Goal: Transaction & Acquisition: Purchase product/service

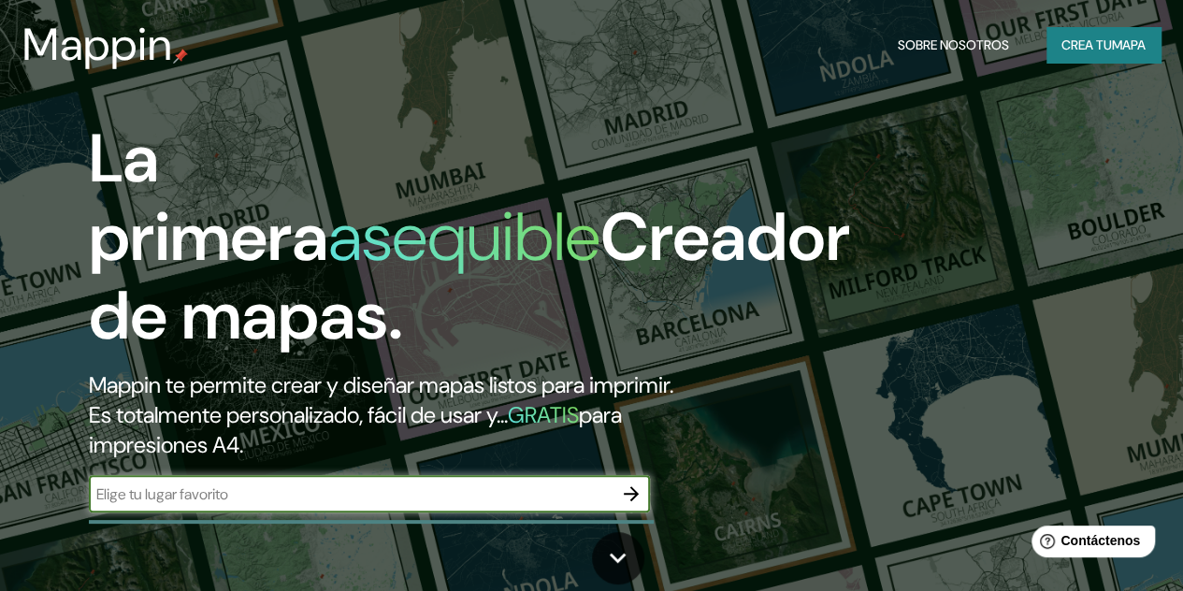
click at [457, 504] on div "​" at bounding box center [369, 493] width 561 height 37
click at [453, 505] on input "text" at bounding box center [351, 495] width 524 height 22
type input "[PERSON_NAME]"
click at [628, 505] on icon "button" at bounding box center [631, 494] width 22 height 22
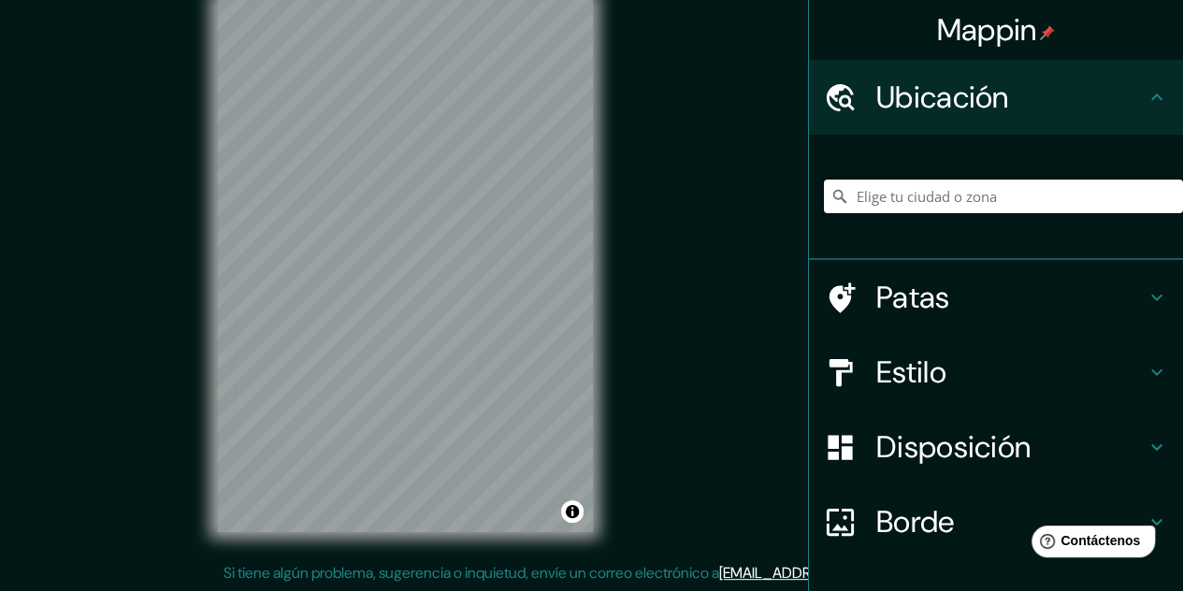
click at [881, 201] on input "Elige tu ciudad o zona" at bounding box center [1003, 197] width 359 height 34
click at [1146, 380] on icon at bounding box center [1157, 372] width 22 height 22
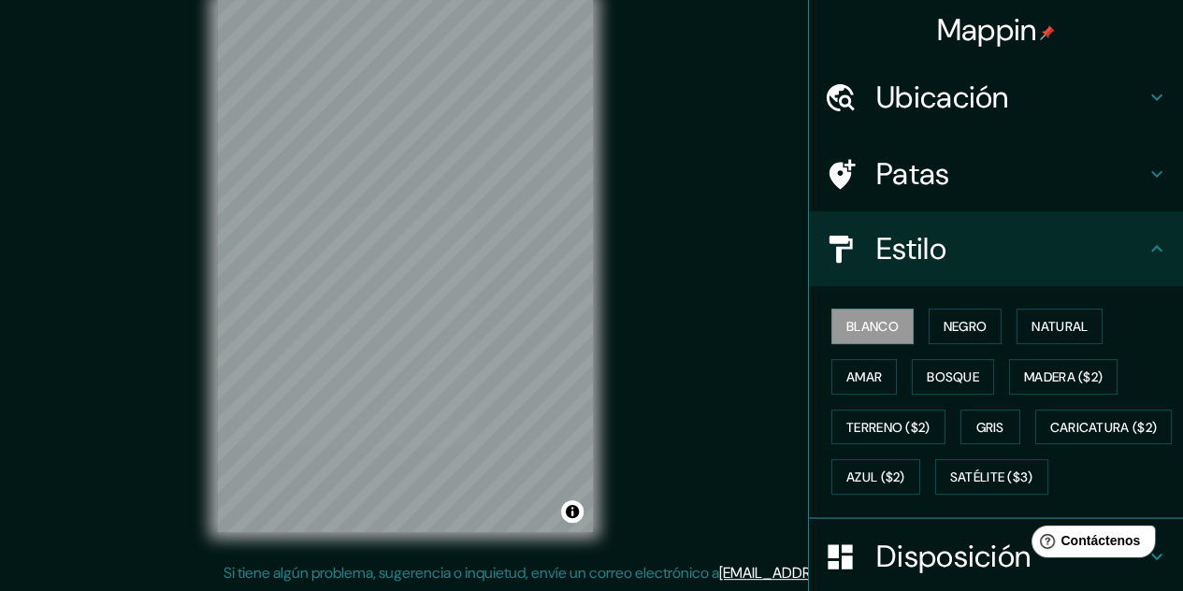
click at [1141, 381] on div "Blanco Negro Natural Amar Bosque Madera ($2) Terreno ($2) Gris Caricatura ($2) …" at bounding box center [996, 402] width 374 height 233
click at [909, 428] on font "Terreno ($2)" at bounding box center [889, 427] width 84 height 17
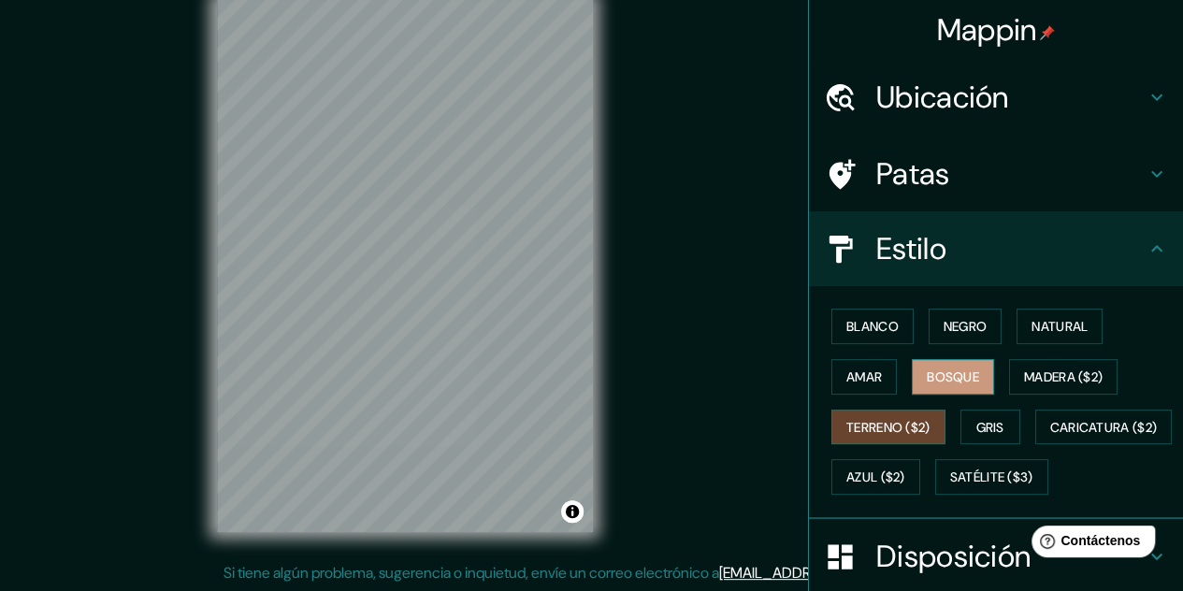
click at [941, 385] on font "Bosque" at bounding box center [953, 377] width 52 height 24
click at [1013, 81] on h4 "Ubicación" at bounding box center [1011, 97] width 269 height 37
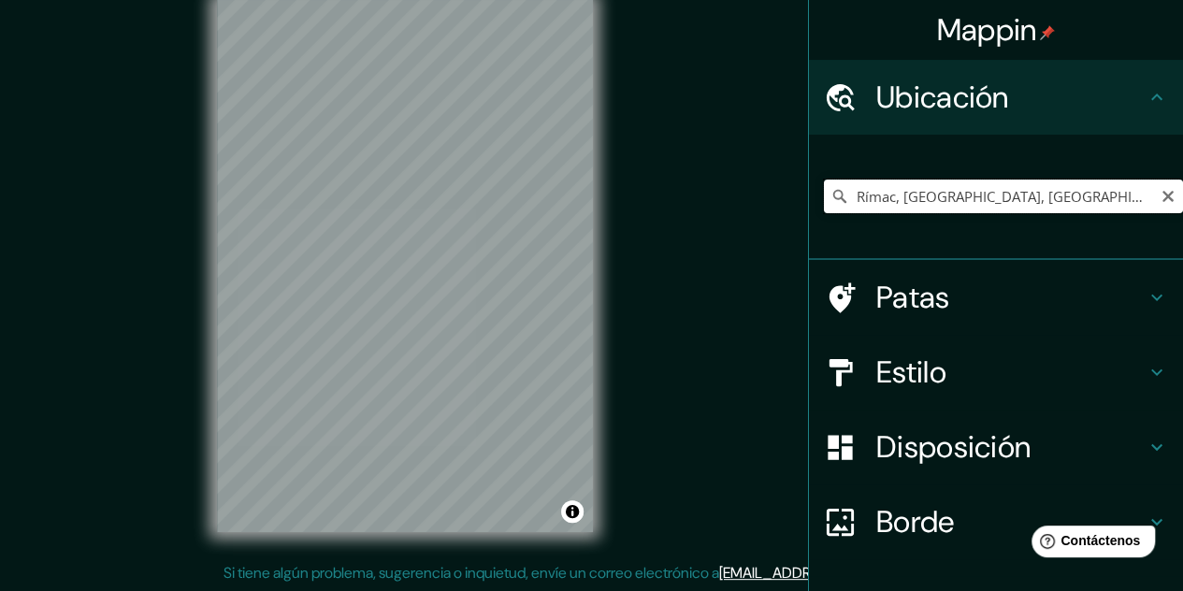
click at [1110, 195] on input "Rímac, [GEOGRAPHIC_DATA], [GEOGRAPHIC_DATA], [GEOGRAPHIC_DATA]" at bounding box center [1003, 197] width 359 height 34
click at [915, 192] on input "Rimac, [GEOGRAPHIC_DATA], [GEOGRAPHIC_DATA], [GEOGRAPHIC_DATA]" at bounding box center [1003, 197] width 359 height 34
drag, startPoint x: 1093, startPoint y: 195, endPoint x: 1044, endPoint y: 196, distance: 48.7
click at [1044, 196] on input "Rimac, [GEOGRAPHIC_DATA], [GEOGRAPHIC_DATA], [GEOGRAPHIC_DATA]" at bounding box center [1003, 197] width 359 height 34
click at [607, 347] on div "© Mapbox © OpenStreetMap Improve this map" at bounding box center [405, 266] width 436 height 592
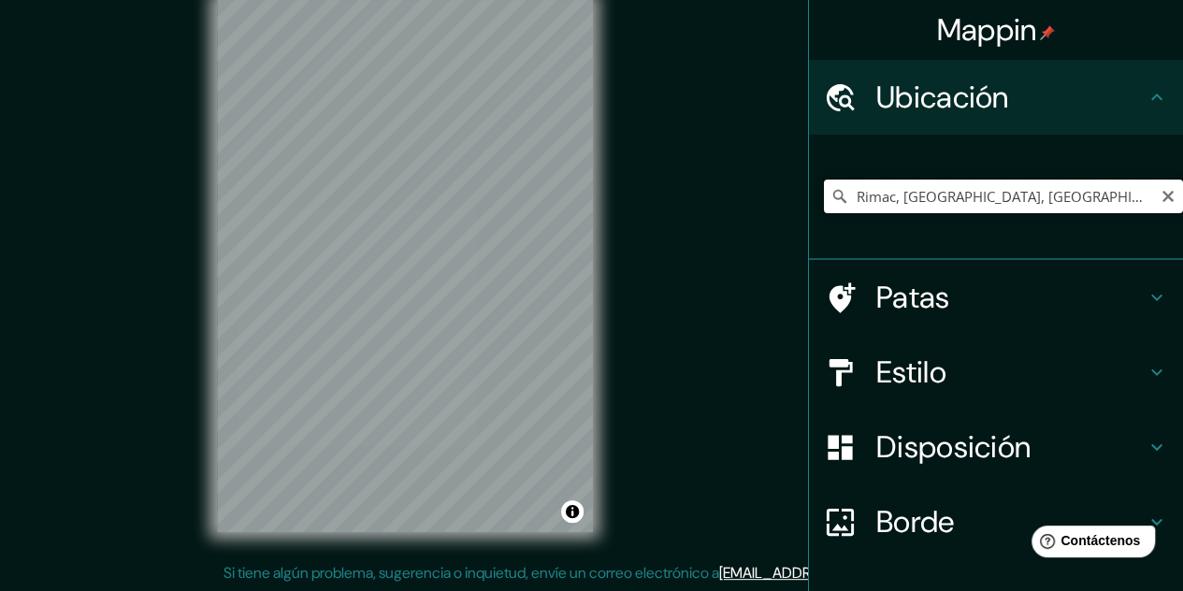
click at [1108, 184] on input "Rimac, [GEOGRAPHIC_DATA], [GEOGRAPHIC_DATA], [GEOGRAPHIC_DATA]" at bounding box center [1003, 197] width 359 height 34
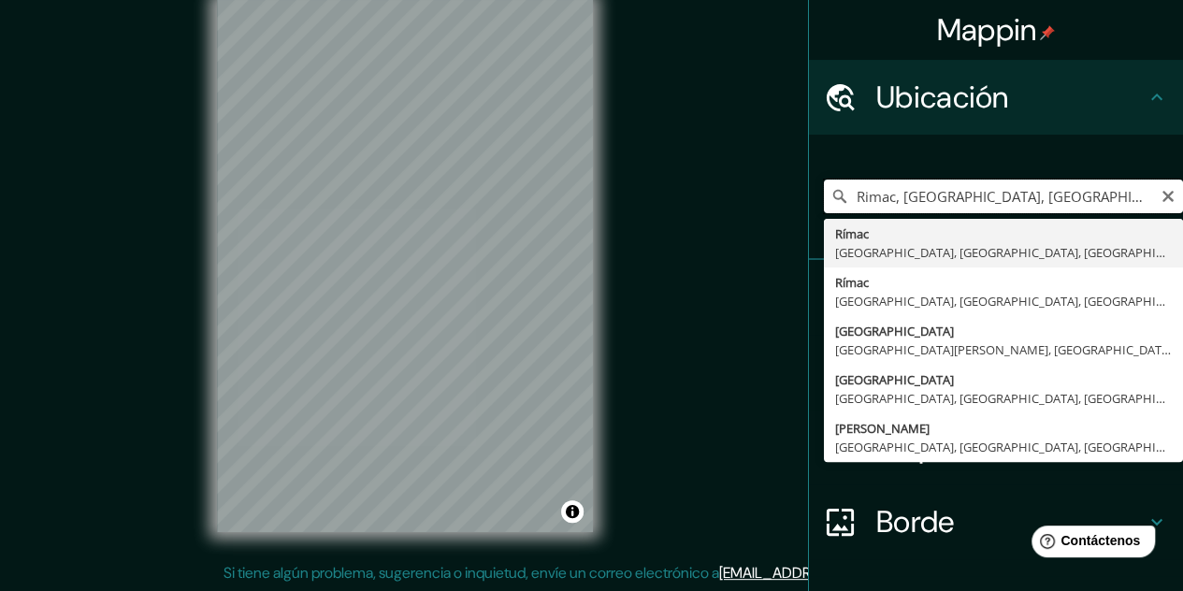
click at [842, 194] on input "Rimac, [GEOGRAPHIC_DATA], [GEOGRAPHIC_DATA]," at bounding box center [1003, 197] width 359 height 34
drag, startPoint x: 1107, startPoint y: 196, endPoint x: 949, endPoint y: 203, distance: 158.2
click at [949, 203] on input "[PERSON_NAME], [GEOGRAPHIC_DATA], [GEOGRAPHIC_DATA]," at bounding box center [1003, 197] width 359 height 34
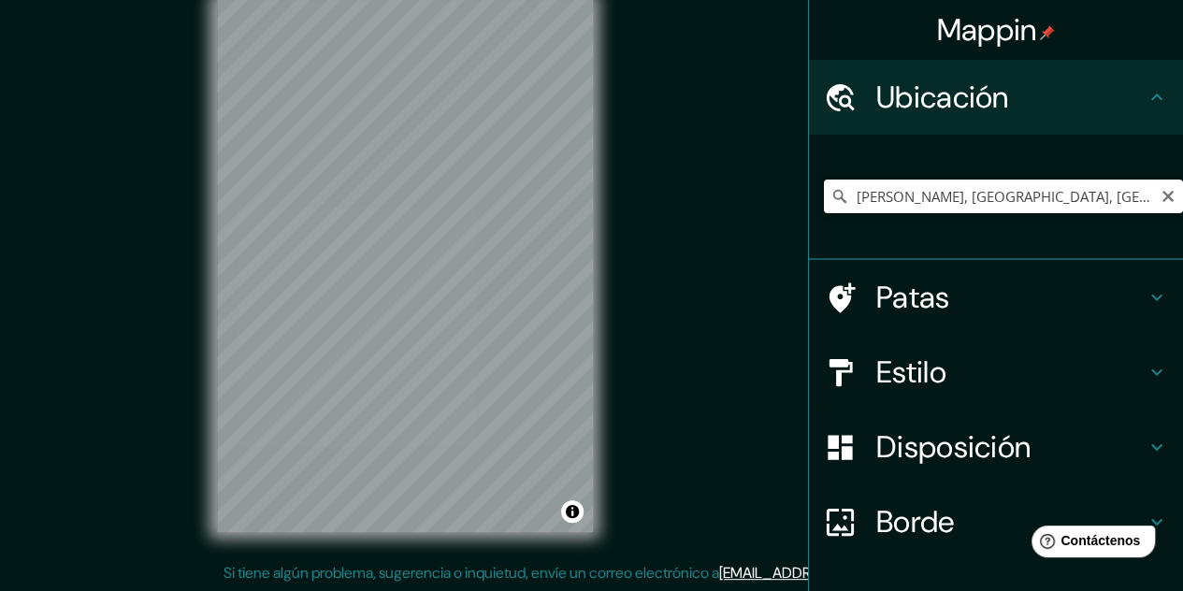
click at [948, 198] on input "[PERSON_NAME], [GEOGRAPHIC_DATA], [GEOGRAPHIC_DATA], [GEOGRAPHIC_DATA]" at bounding box center [1003, 197] width 359 height 34
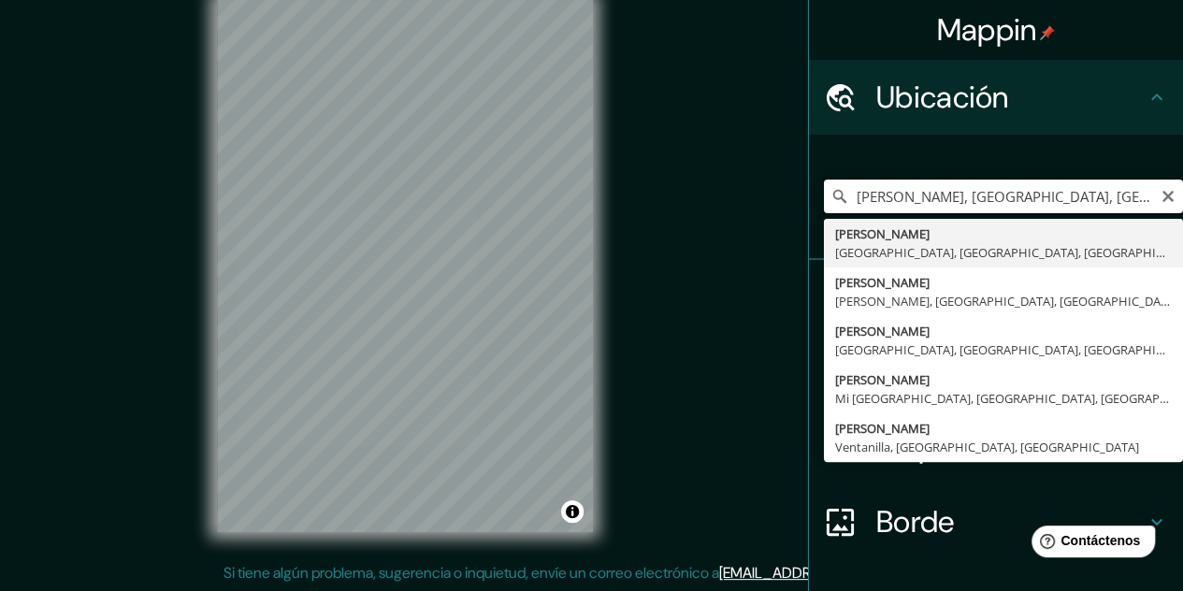
click at [919, 194] on input "[PERSON_NAME], [GEOGRAPHIC_DATA], [GEOGRAPHIC_DATA], [GEOGRAPHIC_DATA]" at bounding box center [1003, 197] width 359 height 34
drag, startPoint x: 845, startPoint y: 195, endPoint x: 1166, endPoint y: 203, distance: 321.0
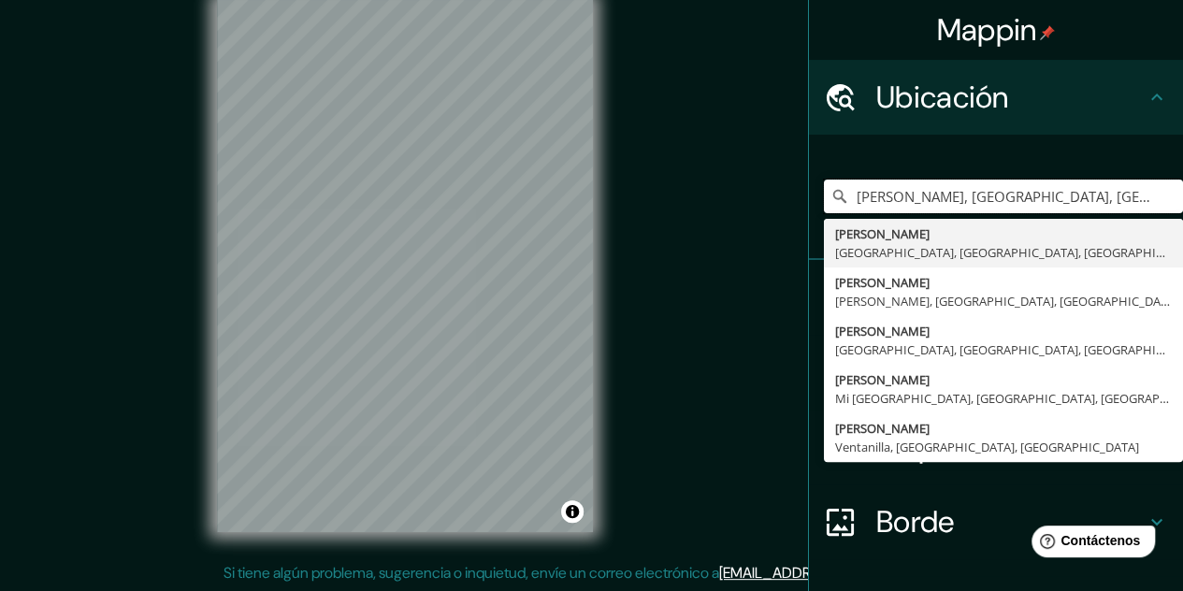
click at [1166, 203] on input "[PERSON_NAME], [GEOGRAPHIC_DATA], [GEOGRAPHIC_DATA], [GEOGRAPHIC_DATA]" at bounding box center [1003, 197] width 359 height 34
type input "J"
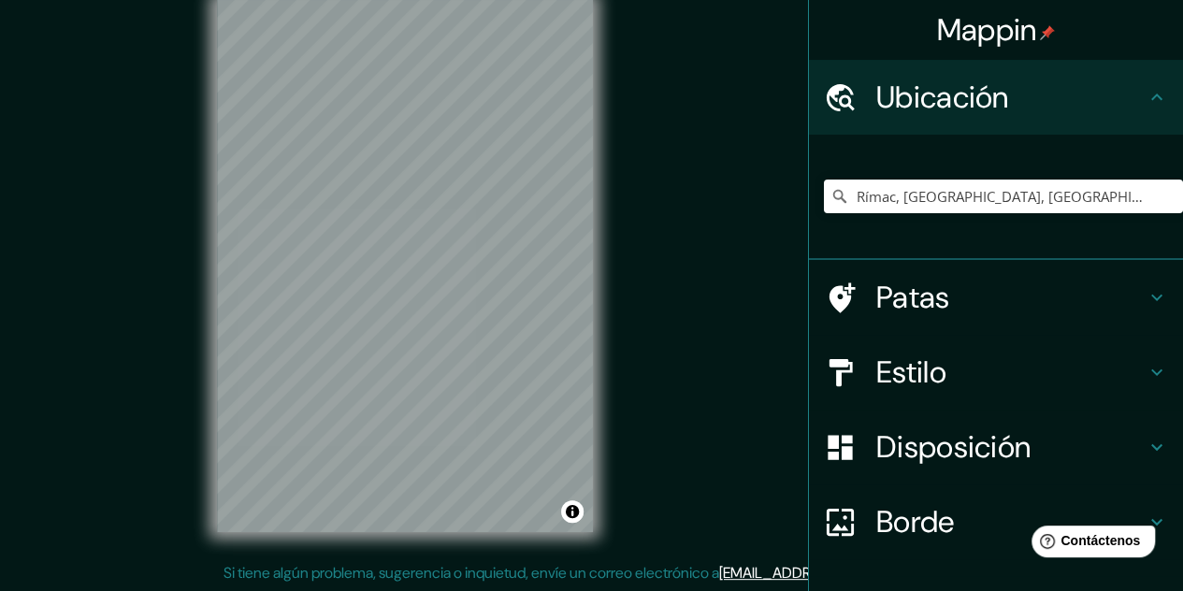
click at [610, 437] on div "© Mapbox © OpenStreetMap Improve this map" at bounding box center [405, 266] width 436 height 592
click at [1083, 193] on input "Rímac, [GEOGRAPHIC_DATA], [GEOGRAPHIC_DATA], [GEOGRAPHIC_DATA]" at bounding box center [1003, 197] width 359 height 34
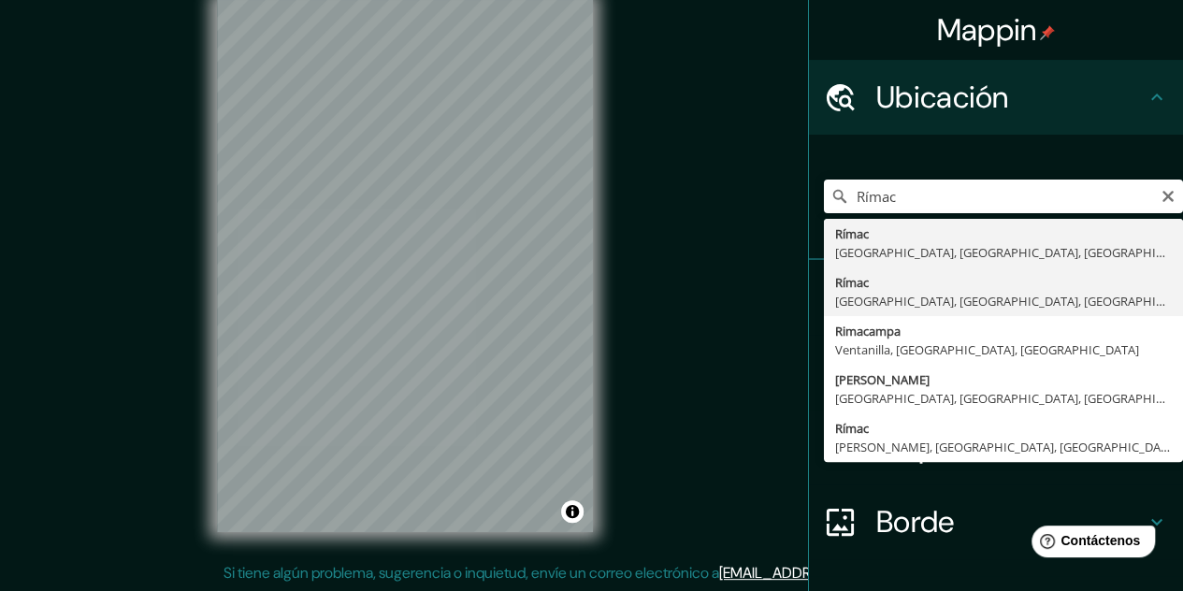
type input "Rimac, [GEOGRAPHIC_DATA], [GEOGRAPHIC_DATA], [GEOGRAPHIC_DATA]"
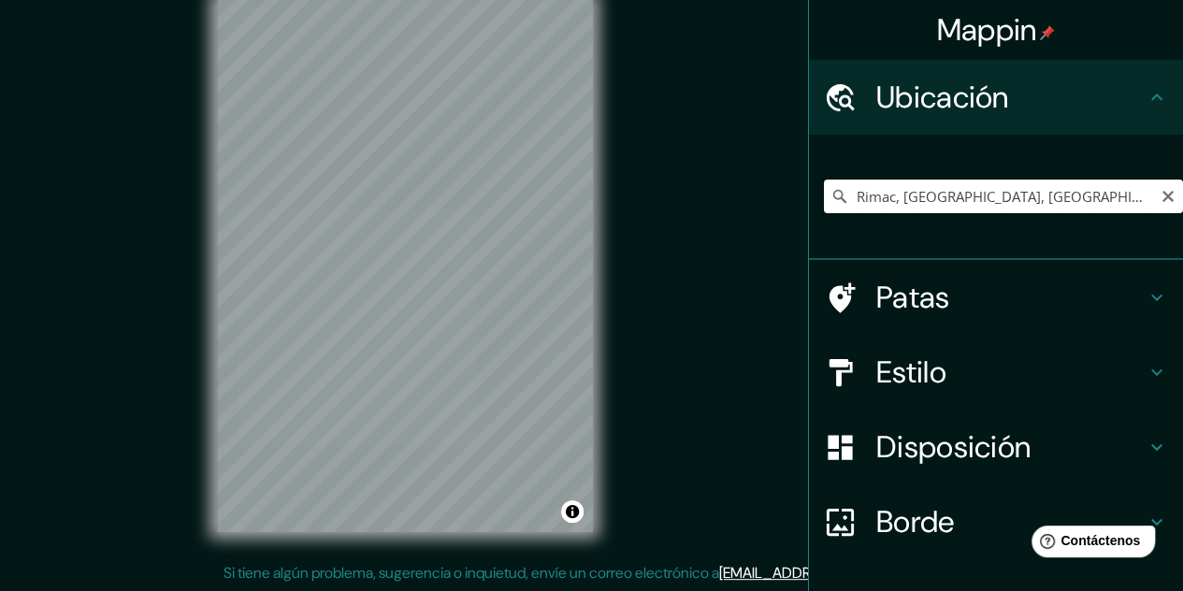
drag, startPoint x: 1097, startPoint y: 189, endPoint x: 683, endPoint y: 227, distance: 416.2
click at [683, 227] on div "Mappin Ubicación Rimac, [GEOGRAPHIC_DATA], [GEOGRAPHIC_DATA], [GEOGRAPHIC_DATA]…" at bounding box center [591, 281] width 1183 height 622
click at [920, 200] on input "rimac" at bounding box center [1003, 197] width 359 height 34
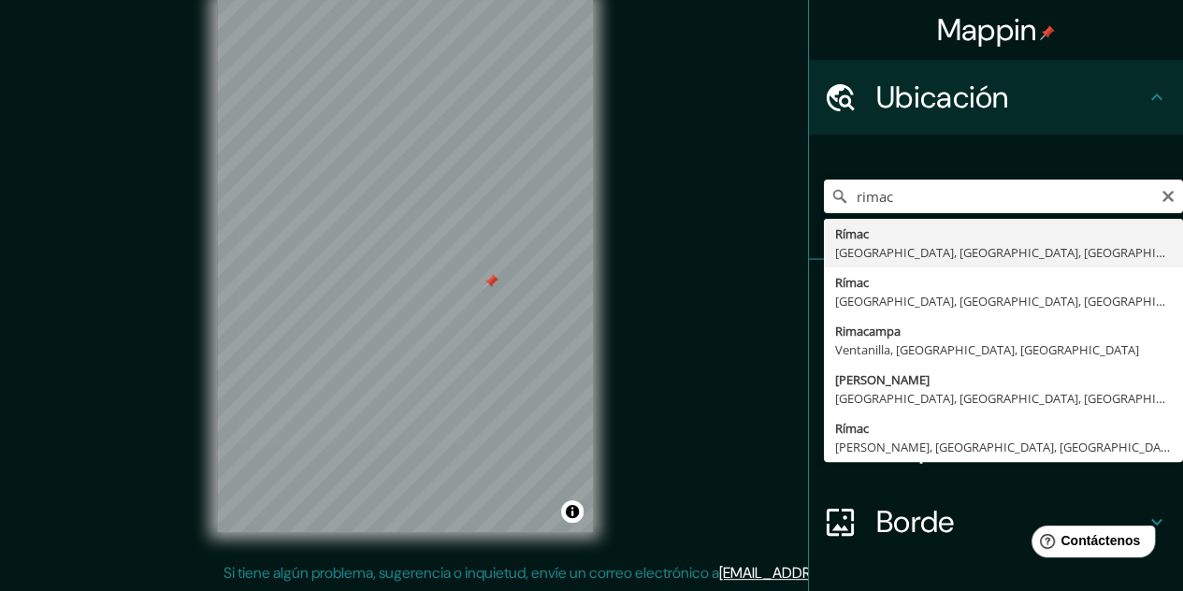
type input "Rímac, [GEOGRAPHIC_DATA], [GEOGRAPHIC_DATA], [GEOGRAPHIC_DATA]"
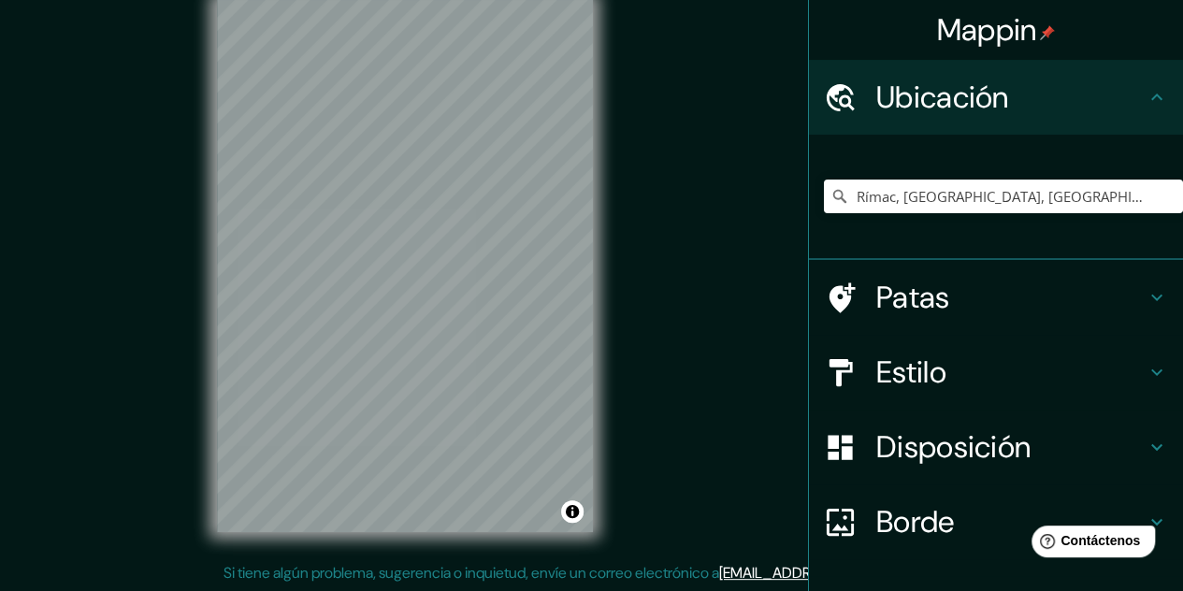
click at [986, 372] on h4 "Estilo" at bounding box center [1011, 372] width 269 height 37
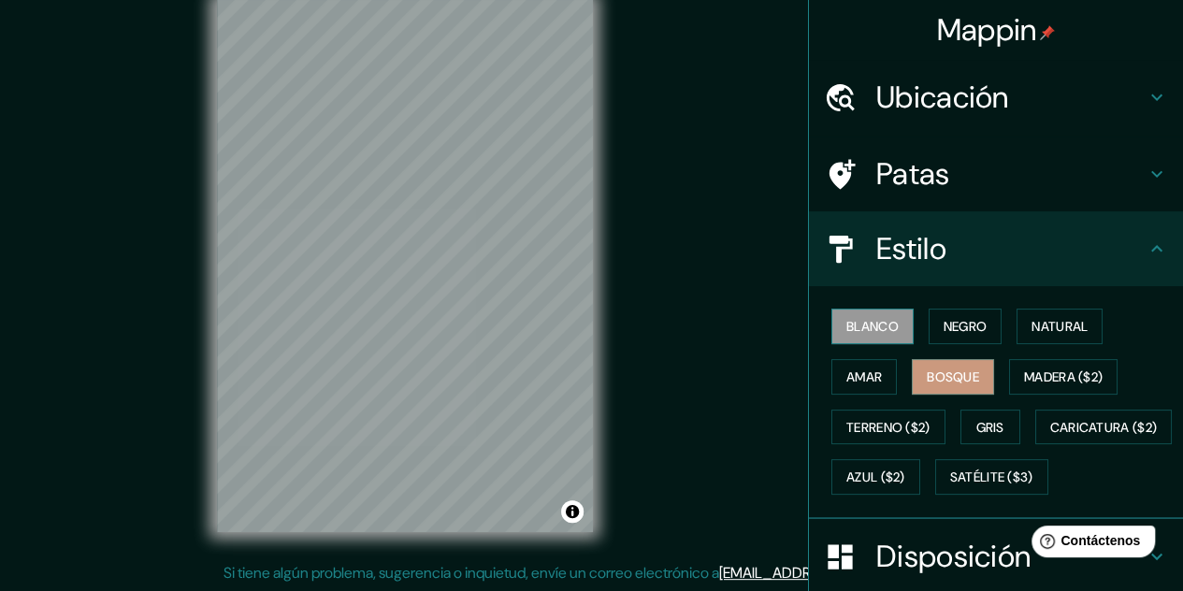
click at [871, 330] on font "Blanco" at bounding box center [873, 326] width 52 height 17
click at [946, 325] on font "Negro" at bounding box center [966, 326] width 44 height 17
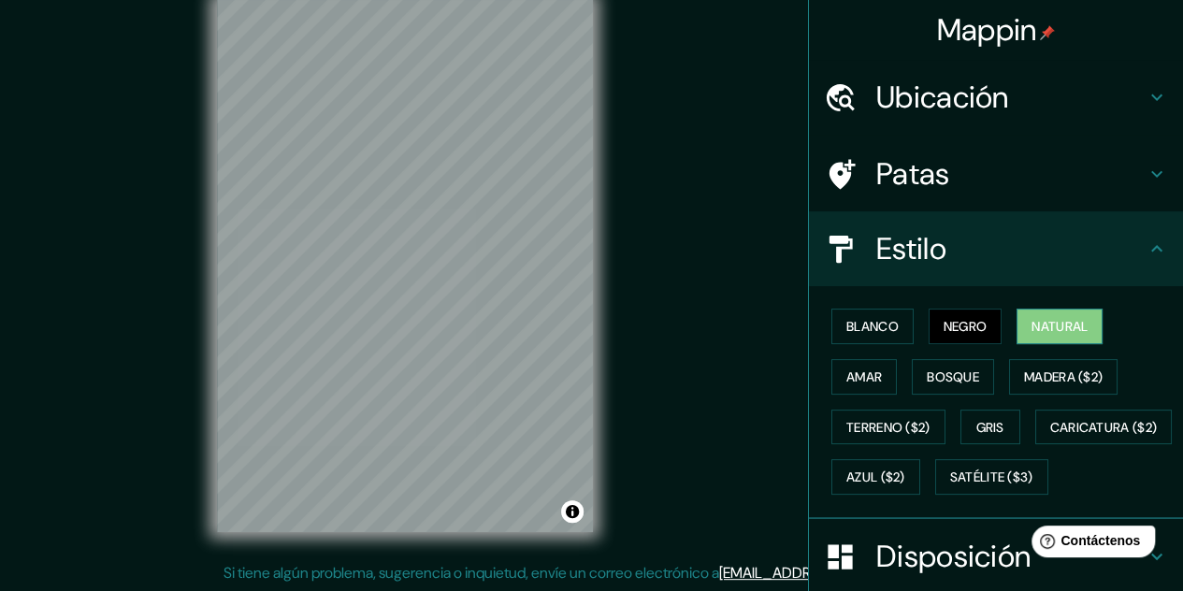
click at [1032, 323] on font "Natural" at bounding box center [1060, 326] width 56 height 17
click at [950, 486] on font "Satélite ($3)" at bounding box center [991, 478] width 83 height 17
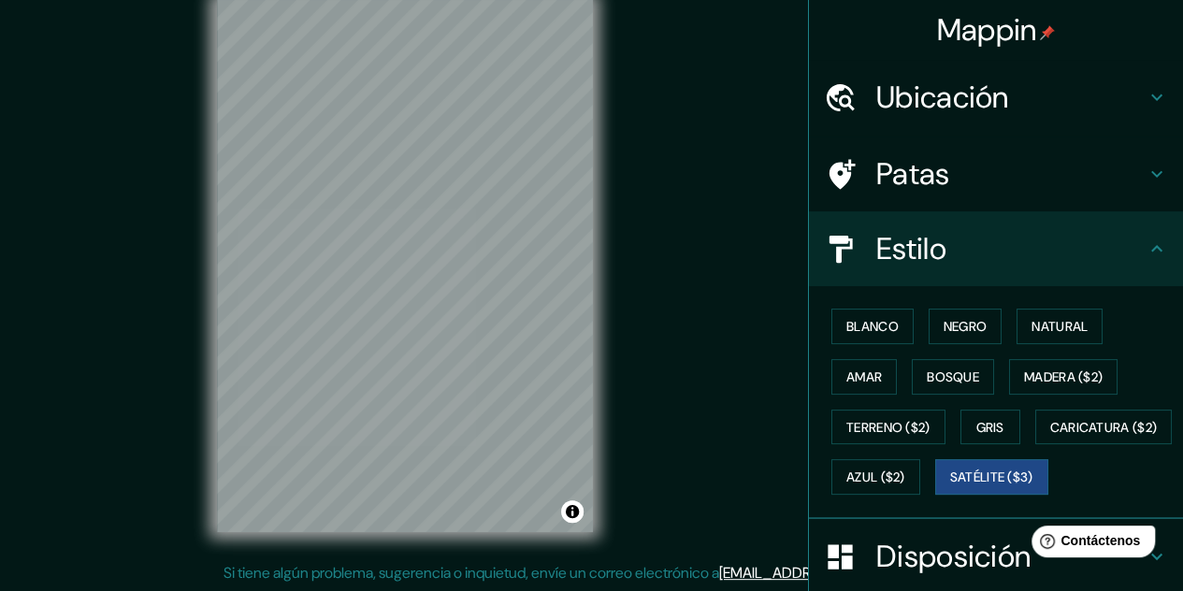
click at [393, 548] on div "© Mapbox © OpenStreetMap Improve this map © Maxar" at bounding box center [405, 266] width 436 height 592
click at [368, 558] on div "© Mapbox © OpenStreetMap Improve this map © Maxar" at bounding box center [405, 266] width 436 height 592
click at [342, 547] on div "© Mapbox © OpenStreetMap Improve this map © Maxar" at bounding box center [405, 266] width 436 height 592
click at [906, 480] on font "Azul ($2)" at bounding box center [876, 478] width 59 height 17
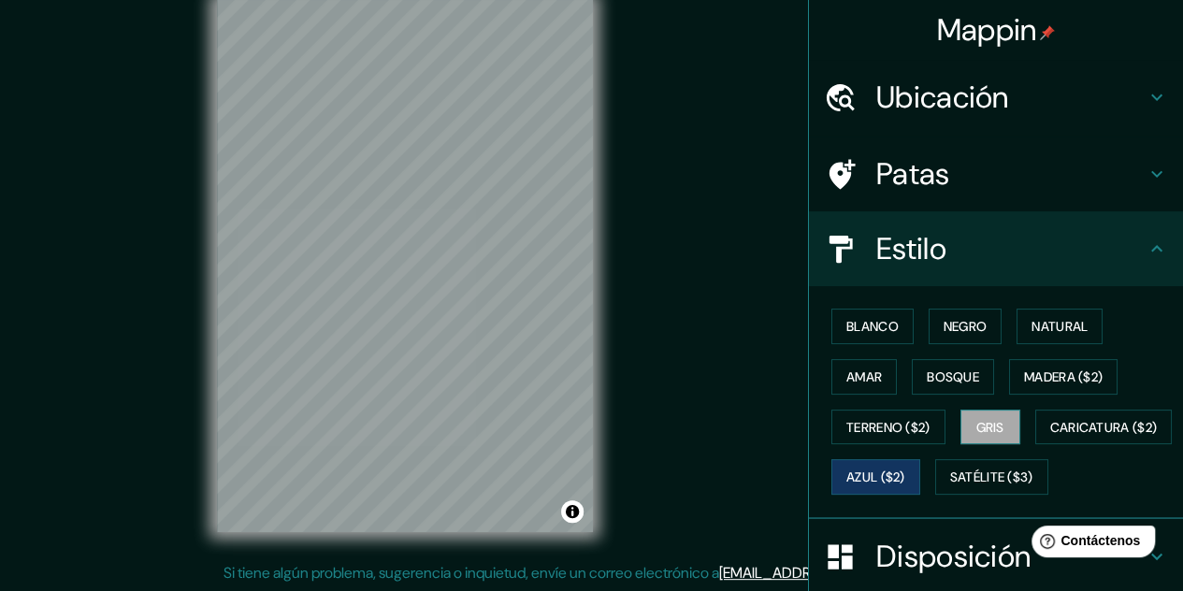
click at [977, 428] on font "Gris" at bounding box center [991, 427] width 28 height 17
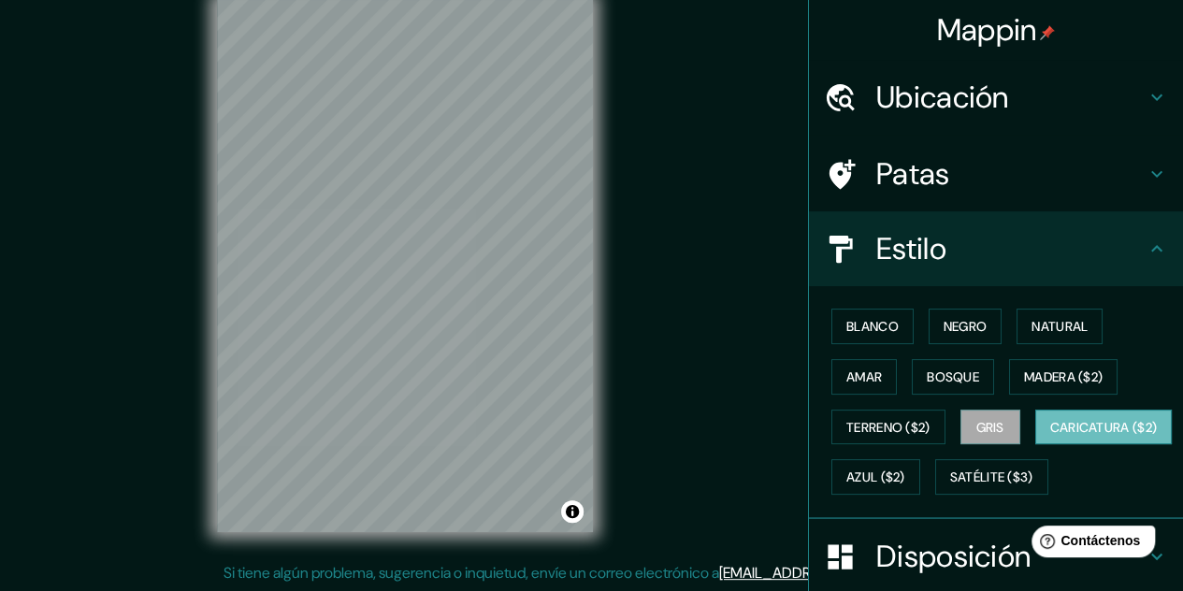
click at [1051, 436] on font "Caricatura ($2)" at bounding box center [1105, 427] width 108 height 17
click at [897, 430] on font "Terreno ($2)" at bounding box center [889, 427] width 84 height 17
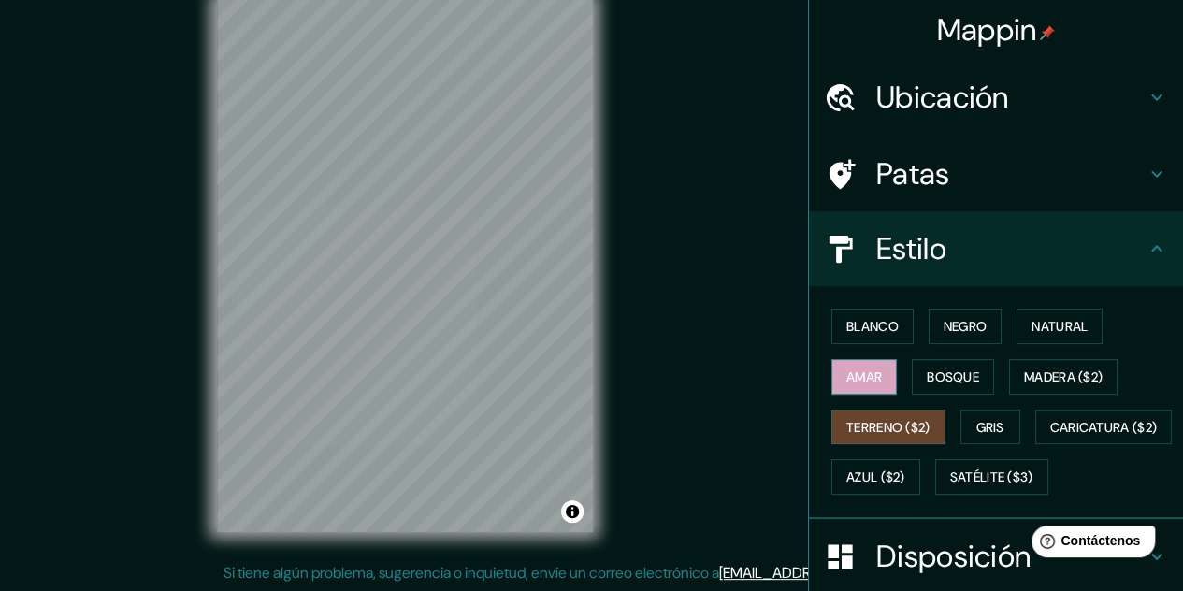
click at [854, 376] on font "Amar" at bounding box center [865, 377] width 36 height 17
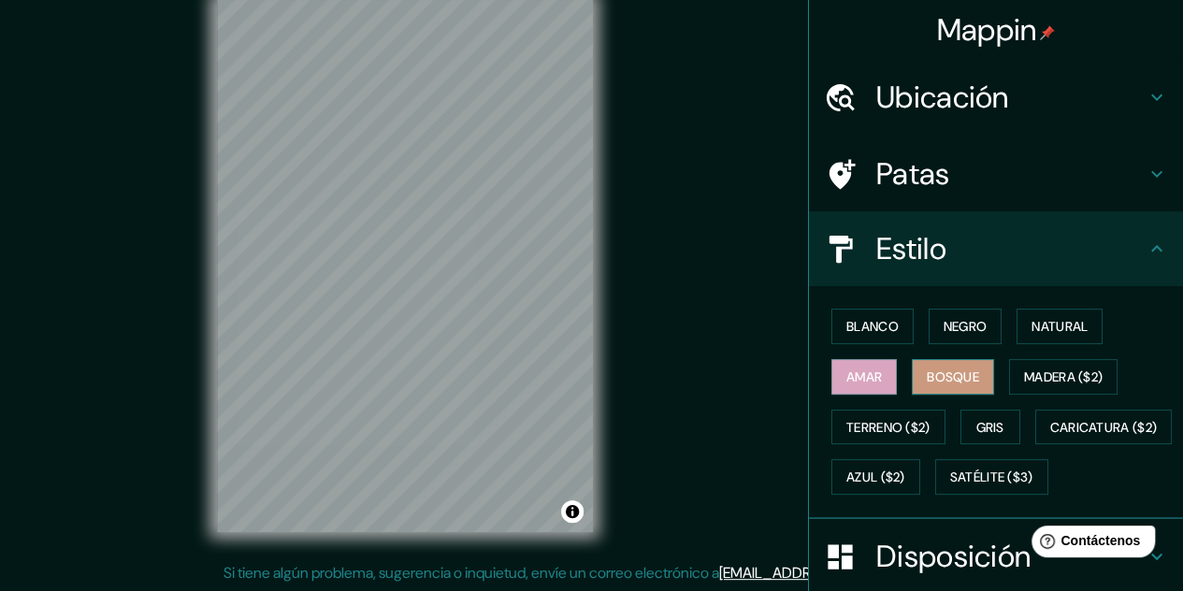
click at [927, 379] on font "Bosque" at bounding box center [953, 377] width 52 height 17
click at [881, 321] on font "Blanco" at bounding box center [873, 326] width 52 height 17
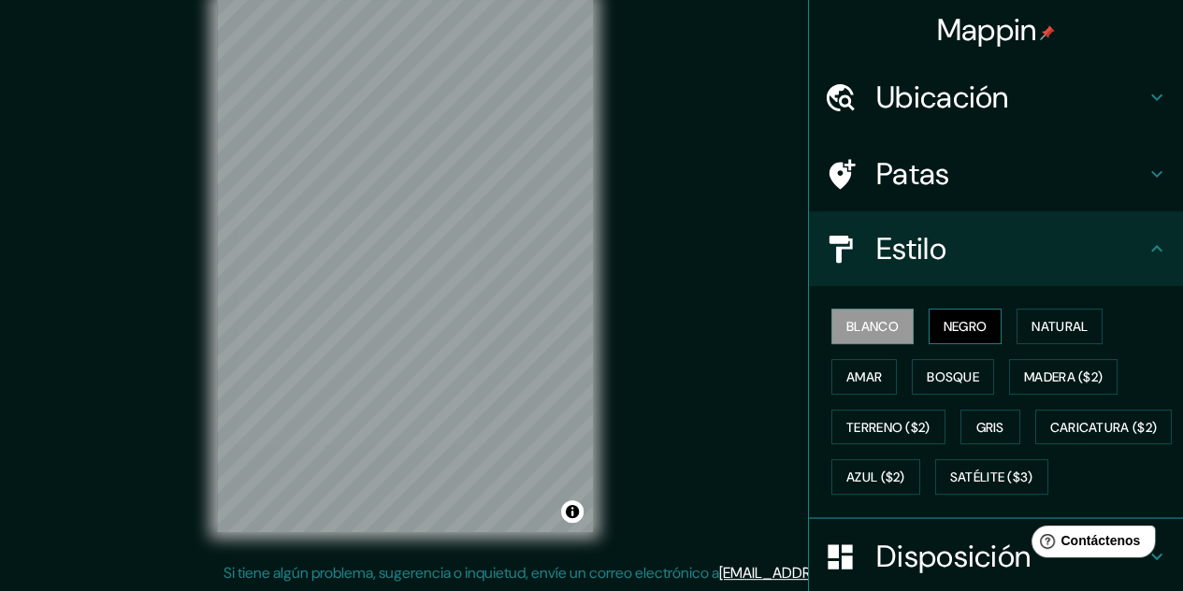
click at [949, 325] on font "Negro" at bounding box center [966, 326] width 44 height 17
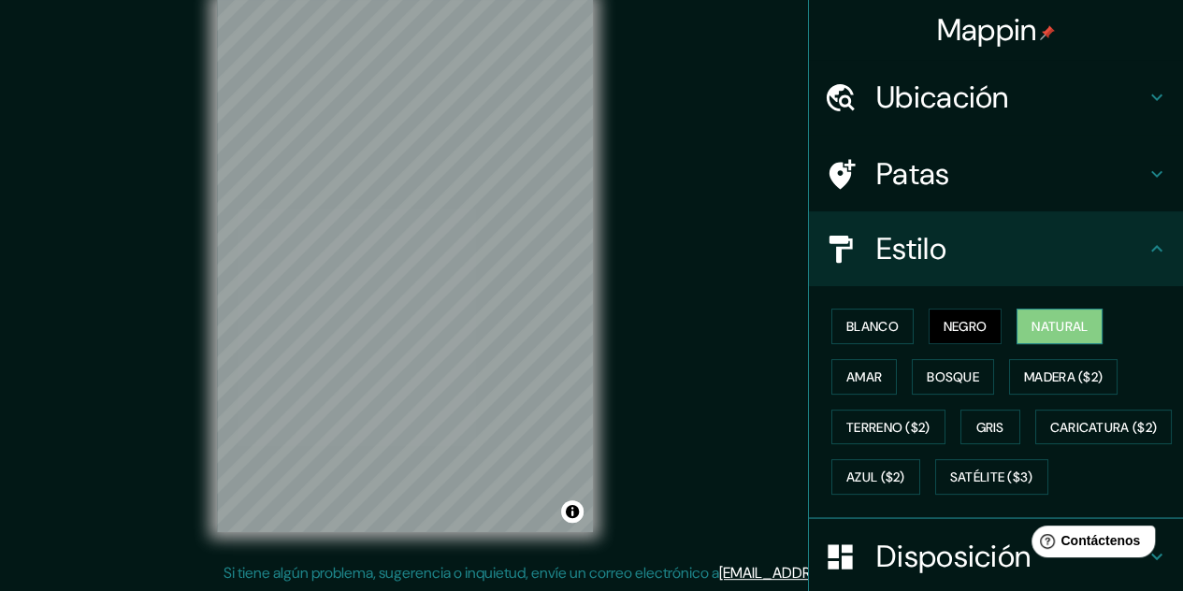
click at [1032, 322] on font "Natural" at bounding box center [1060, 326] width 56 height 17
click at [950, 489] on font "Satélite ($3)" at bounding box center [991, 477] width 83 height 24
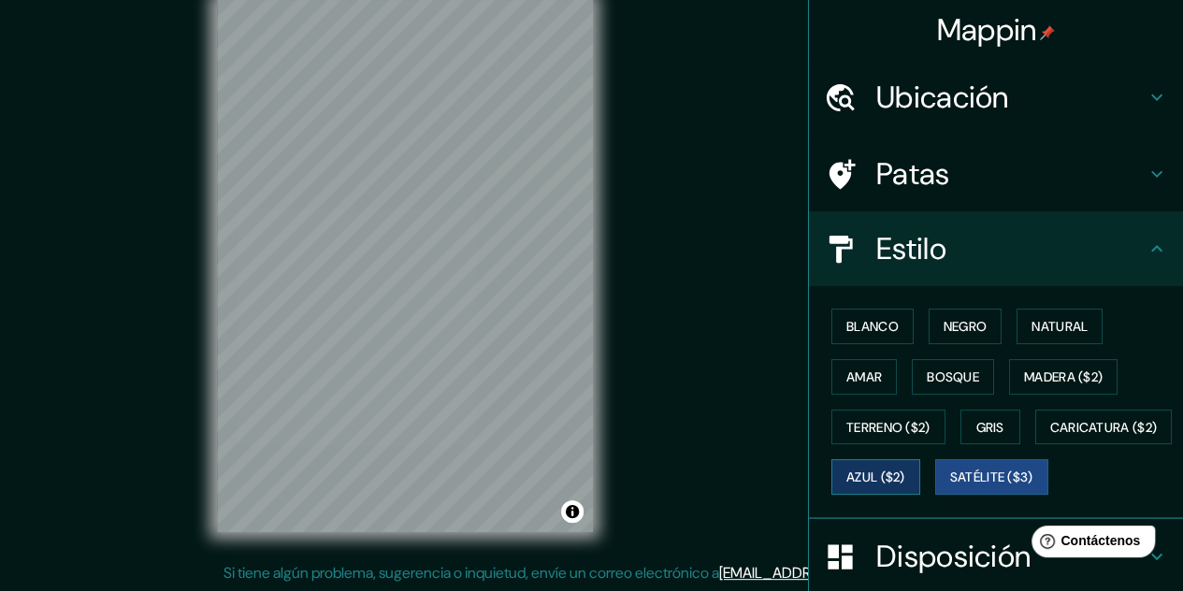
click at [906, 480] on font "Azul ($2)" at bounding box center [876, 478] width 59 height 17
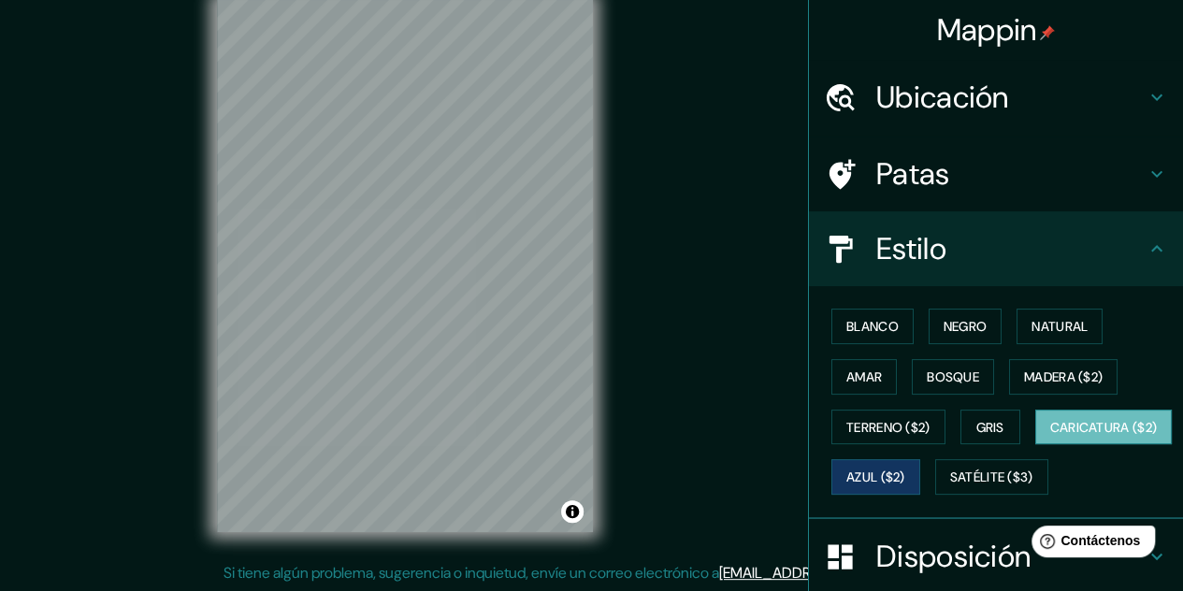
click at [1051, 436] on font "Caricatura ($2)" at bounding box center [1105, 427] width 108 height 17
click at [906, 476] on font "Azul ($2)" at bounding box center [876, 478] width 59 height 17
